Goal: Information Seeking & Learning: Check status

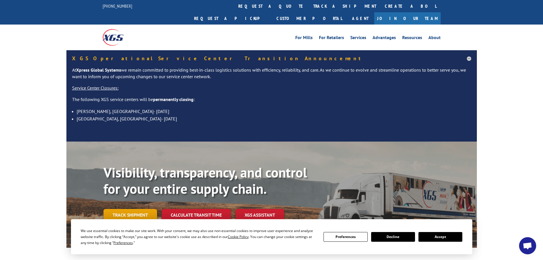
click at [133, 209] on div "Visibility, transparency, and control for your entire supply chain. Track shipm…" at bounding box center [289, 204] width 373 height 80
click at [132, 209] on link "Track shipment" at bounding box center [130, 215] width 54 height 12
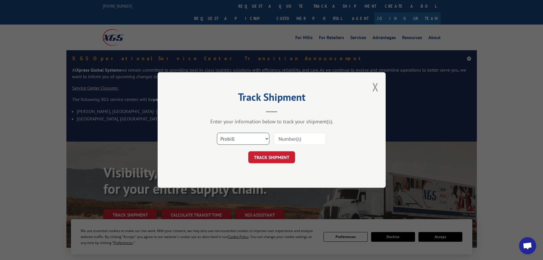
click at [238, 136] on select "Select category... Probill BOL PO" at bounding box center [243, 139] width 52 height 12
select select "po"
click at [217, 133] on select "Select category... Probill BOL PO" at bounding box center [243, 139] width 52 height 12
click at [305, 141] on input at bounding box center [300, 139] width 52 height 12
paste input "82505020"
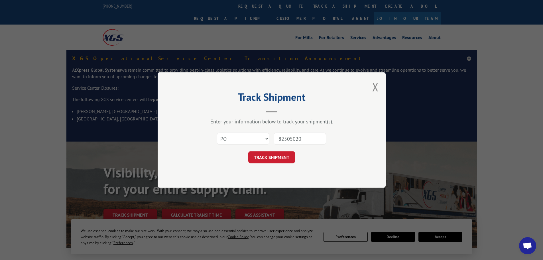
type input "82505020"
click at [265, 167] on div "Track Shipment Enter your information below to track your shipment(s). Select c…" at bounding box center [272, 129] width 228 height 115
click at [266, 158] on button "TRACK SHIPMENT" at bounding box center [271, 157] width 47 height 12
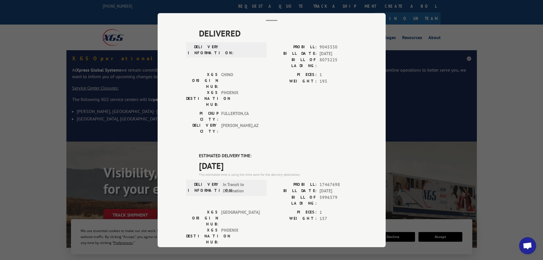
scroll to position [121, 0]
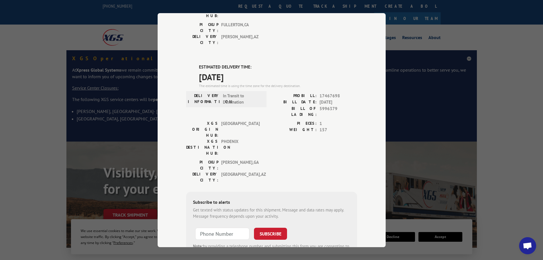
click at [410, 51] on div "Track Shipment DELIVERED DELIVERY INFORMATION: PROBILL: 9045330 BILL DATE: [DAT…" at bounding box center [271, 130] width 543 height 260
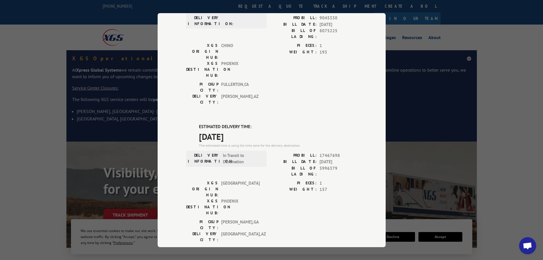
scroll to position [0, 0]
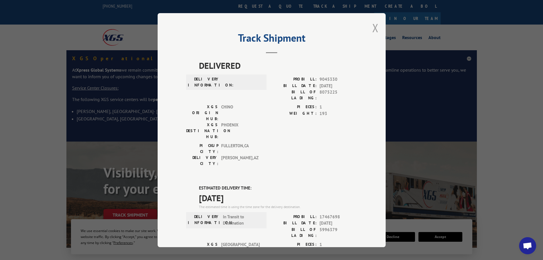
click at [373, 31] on button "Close modal" at bounding box center [375, 27] width 6 height 15
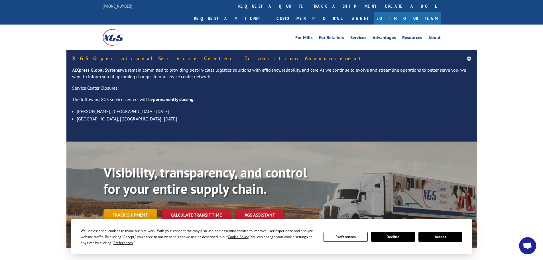
click at [123, 209] on link "Track shipment" at bounding box center [130, 215] width 54 height 12
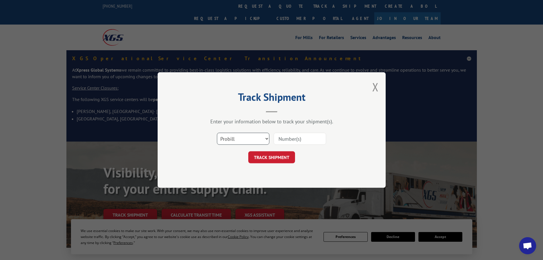
drag, startPoint x: 255, startPoint y: 140, endPoint x: 227, endPoint y: 140, distance: 27.7
click at [254, 140] on select "Select category... Probill BOL PO" at bounding box center [243, 139] width 52 height 12
select select "po"
click at [217, 133] on select "Select category... Probill BOL PO" at bounding box center [243, 139] width 52 height 12
paste input "82505072"
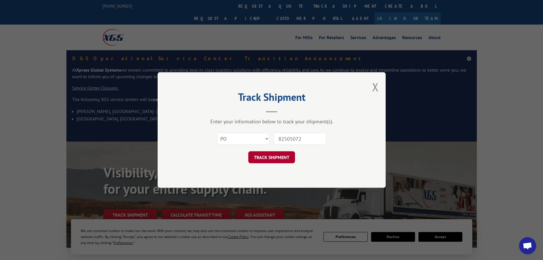
type input "82505072"
click at [268, 155] on button "TRACK SHIPMENT" at bounding box center [271, 157] width 47 height 12
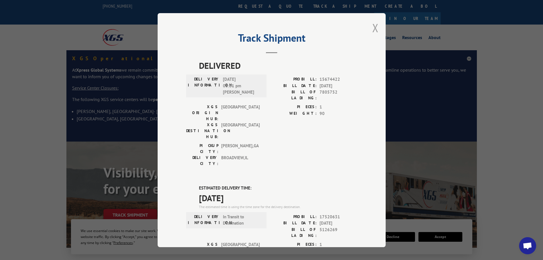
click at [374, 27] on button "Close modal" at bounding box center [375, 27] width 6 height 15
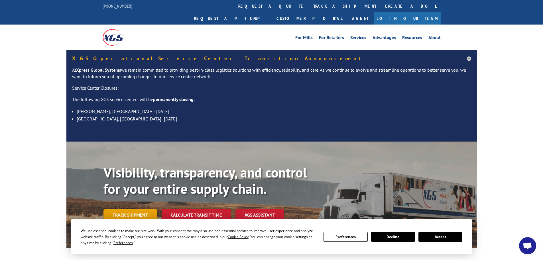
click at [134, 209] on link "Track shipment" at bounding box center [130, 215] width 54 height 12
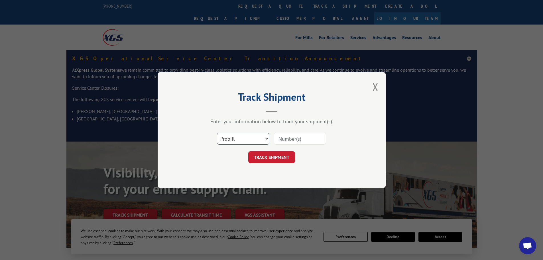
click at [251, 135] on select "Select category... Probill BOL PO" at bounding box center [243, 139] width 52 height 12
select select "po"
click at [217, 133] on select "Select category... Probill BOL PO" at bounding box center [243, 139] width 52 height 12
click at [280, 137] on input at bounding box center [300, 139] width 52 height 12
paste input "82505072"
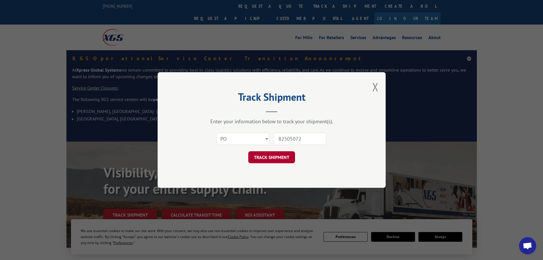
type input "82505072"
click at [262, 159] on button "TRACK SHIPMENT" at bounding box center [271, 157] width 47 height 12
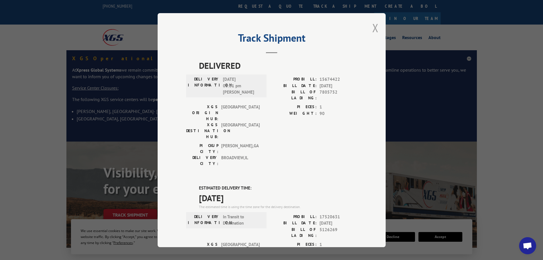
click at [373, 31] on button "Close modal" at bounding box center [375, 27] width 6 height 15
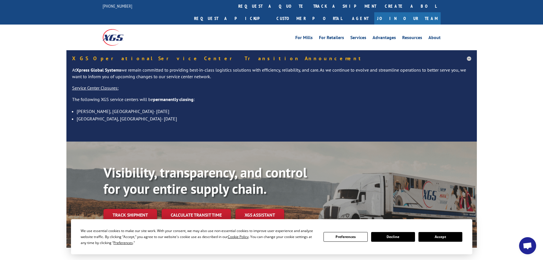
drag, startPoint x: 133, startPoint y: 199, endPoint x: 131, endPoint y: 180, distance: 18.3
click at [132, 209] on link "Track shipment" at bounding box center [130, 215] width 54 height 12
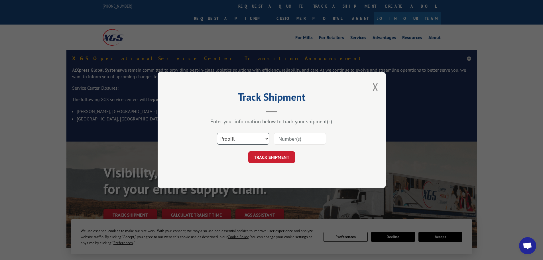
drag, startPoint x: 232, startPoint y: 136, endPoint x: 233, endPoint y: 141, distance: 4.6
click at [232, 136] on select "Select category... Probill BOL PO" at bounding box center [243, 139] width 52 height 12
select select "po"
click at [217, 133] on select "Select category... Probill BOL PO" at bounding box center [243, 139] width 52 height 12
paste input "82505074"
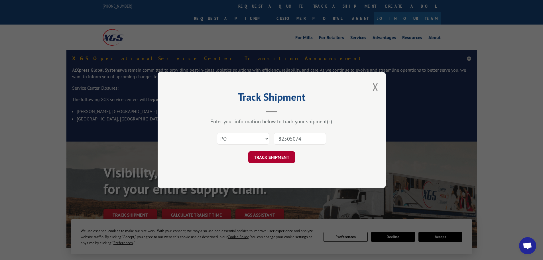
type input "82505074"
click at [273, 157] on button "TRACK SHIPMENT" at bounding box center [271, 157] width 47 height 12
